Goal: Information Seeking & Learning: Learn about a topic

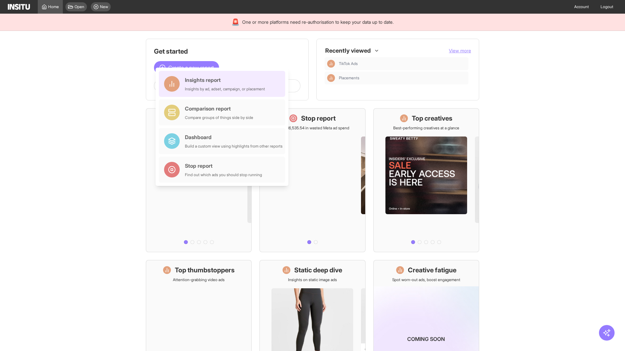
click at [224, 84] on div "Insights report Insights by ad, adset, campaign, or placement" at bounding box center [225, 84] width 80 height 16
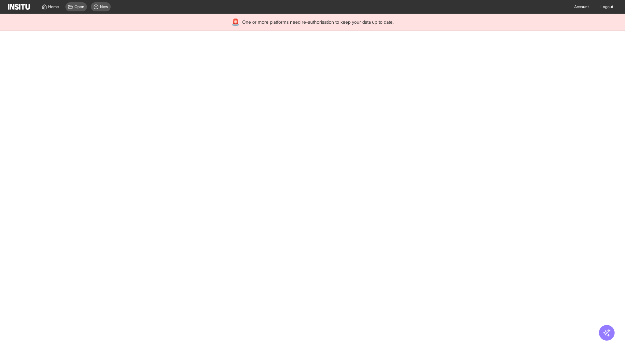
select select "**"
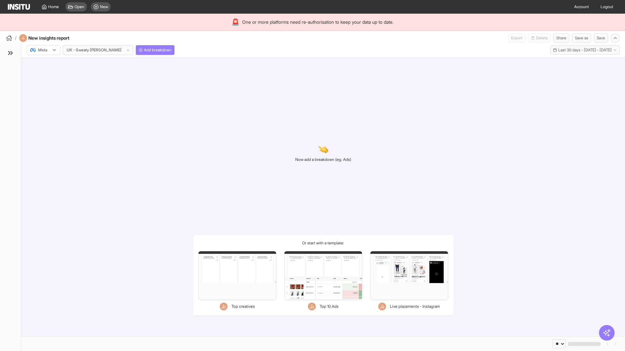
click at [43, 50] on div at bounding box center [39, 50] width 18 height 7
click at [43, 64] on span "Meta" at bounding box center [42, 64] width 9 height 6
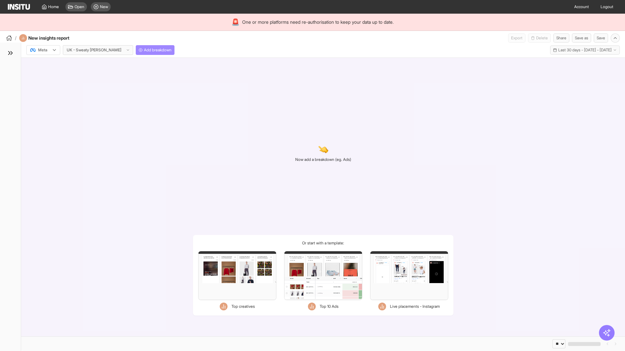
click at [144, 50] on span "Add breakdown" at bounding box center [158, 50] width 28 height 5
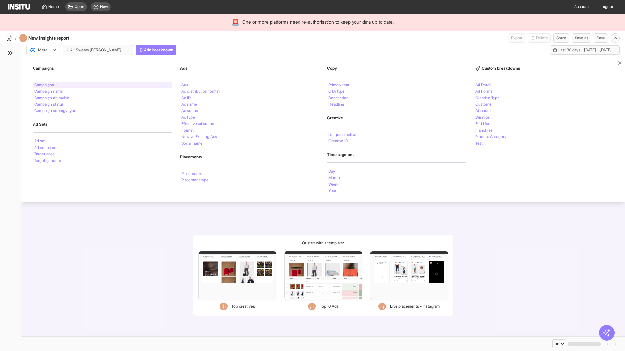
click at [45, 85] on li "Campaigns" at bounding box center [44, 85] width 20 height 4
